Goal: Transaction & Acquisition: Purchase product/service

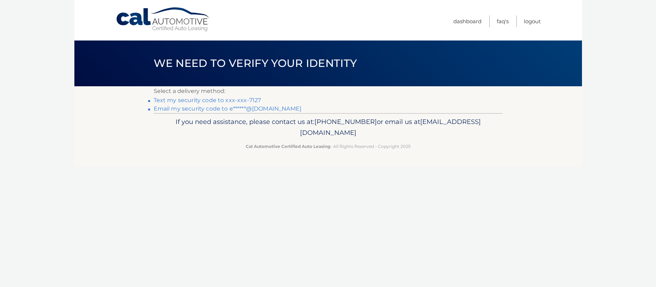
click at [220, 100] on link "Text my security code to xxx-xxx-7127" at bounding box center [208, 100] width 108 height 7
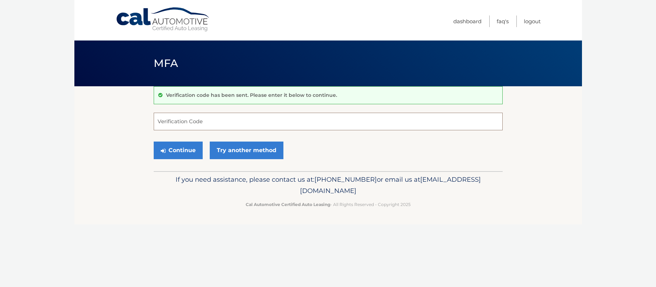
click at [185, 124] on input "Verification Code" at bounding box center [328, 122] width 349 height 18
click at [213, 118] on input "Verification Code" at bounding box center [328, 122] width 349 height 18
click at [212, 121] on input "Verification Code" at bounding box center [328, 122] width 349 height 18
type input "658530"
click at [154, 142] on button "Continue" at bounding box center [178, 151] width 49 height 18
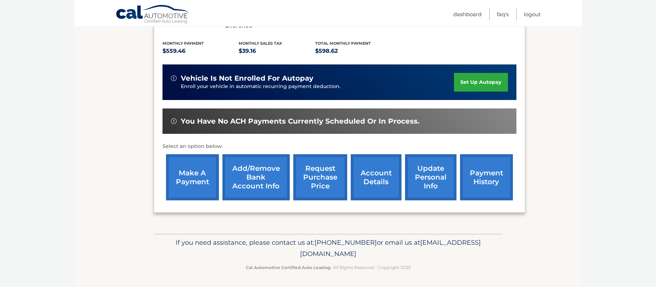
scroll to position [150, 0]
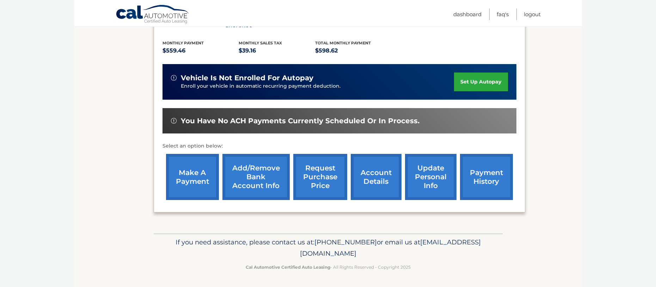
click at [203, 170] on link "make a payment" at bounding box center [192, 177] width 53 height 46
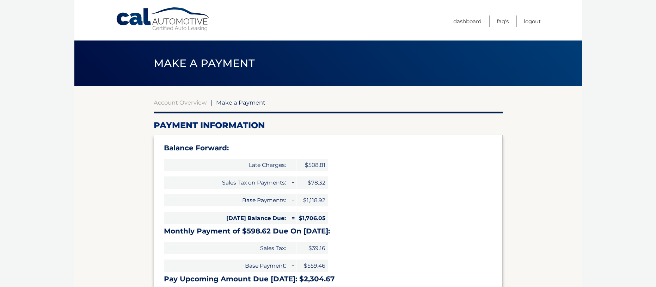
select select "NjJiZDc1NWItN2FhZC00MjE5LWE0OTYtNTNlMDg3NDg1MjZk"
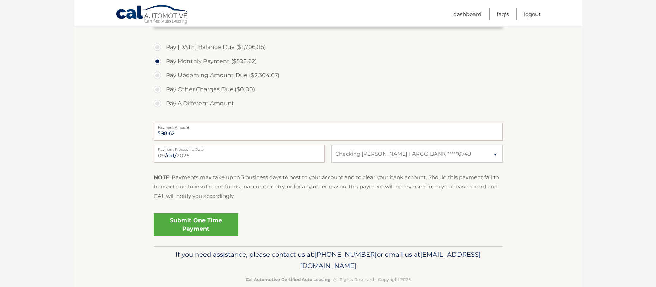
scroll to position [273, 0]
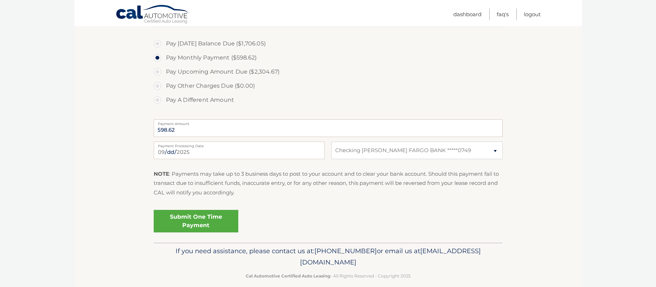
click at [209, 222] on link "Submit One Time Payment" at bounding box center [196, 221] width 85 height 23
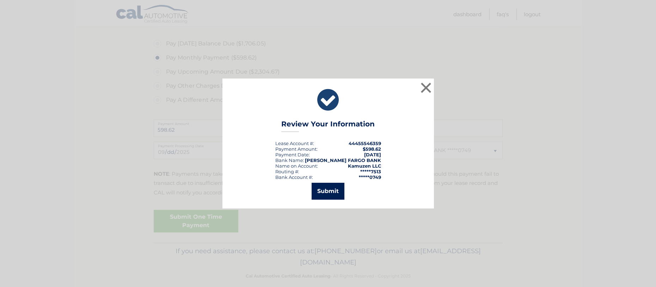
click at [319, 193] on button "Submit" at bounding box center [328, 191] width 33 height 17
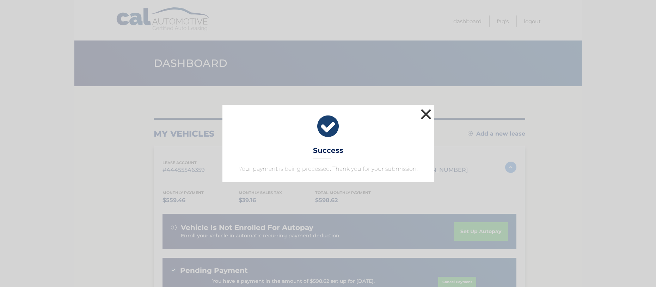
click at [428, 113] on button "×" at bounding box center [426, 114] width 14 height 14
